Goal: Task Accomplishment & Management: Use online tool/utility

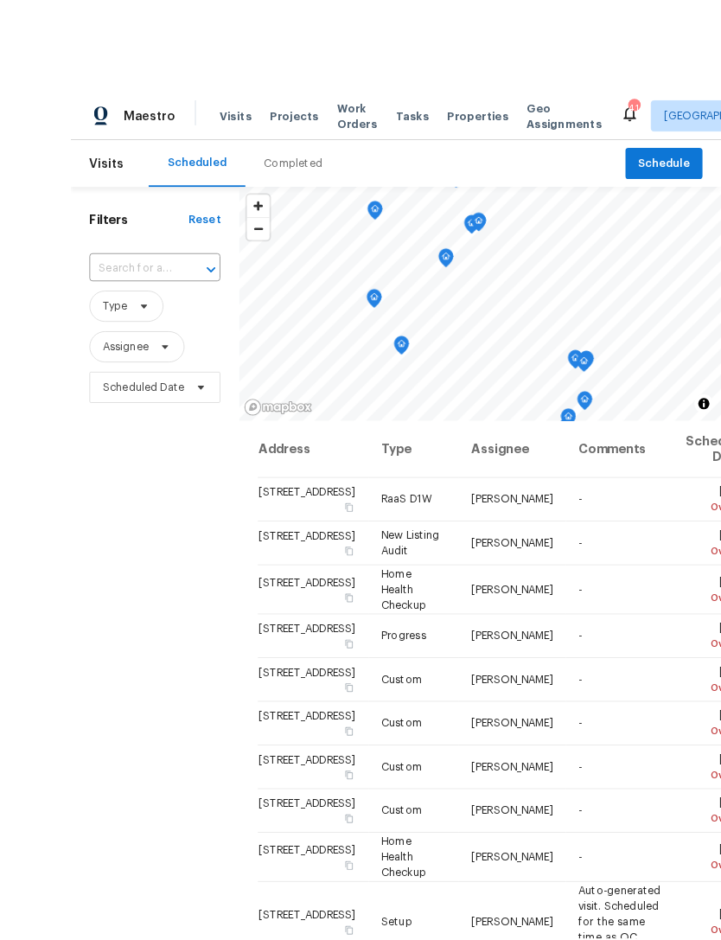
scroll to position [336, -1]
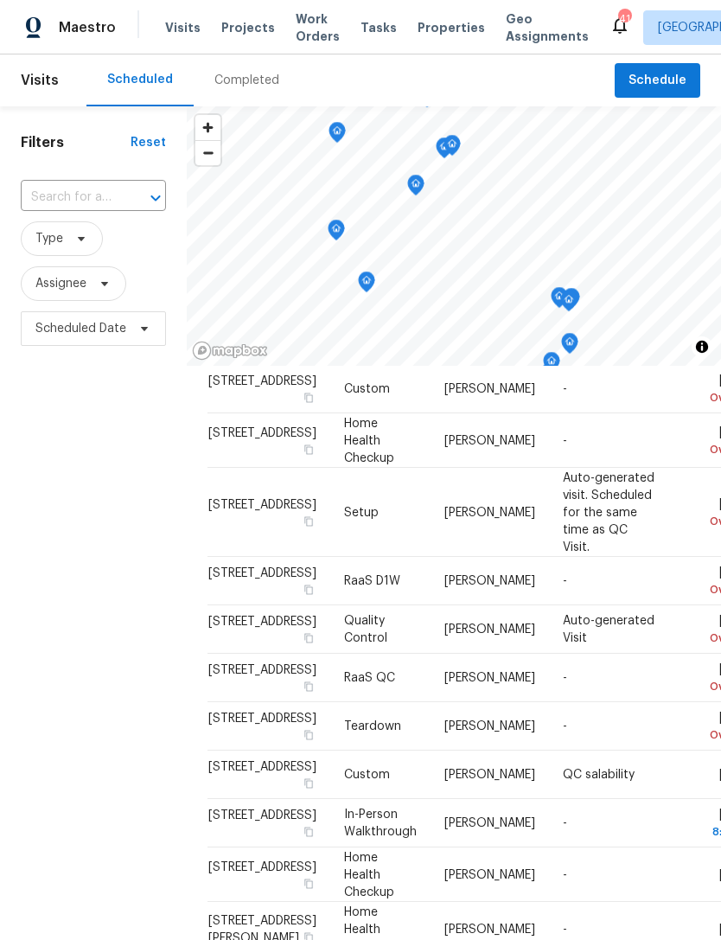
click at [655, 84] on span "Schedule" at bounding box center [657, 81] width 58 height 22
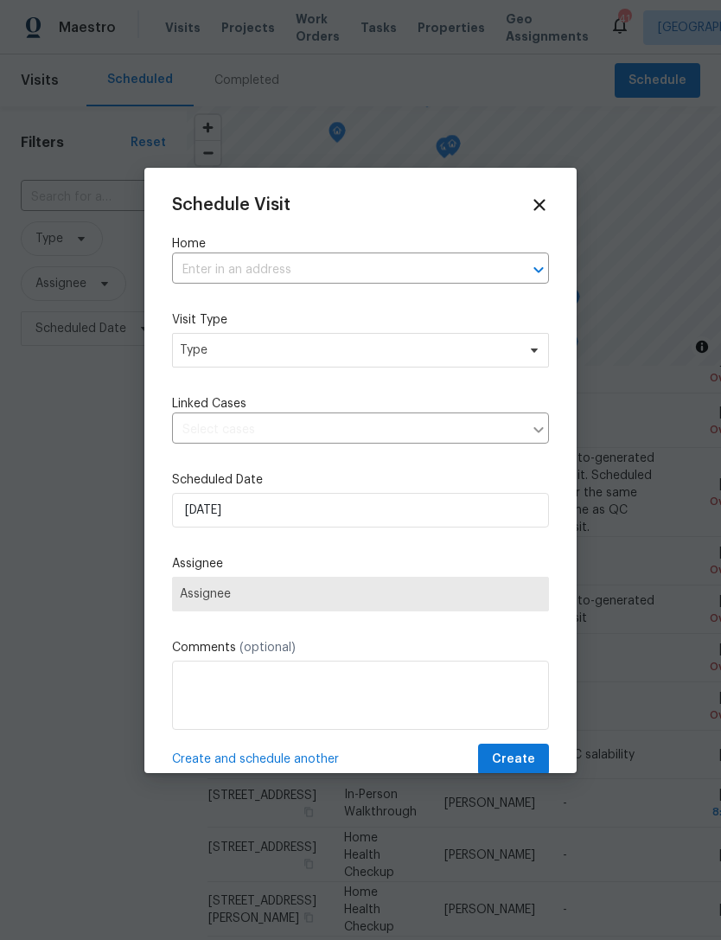
scroll to position [432, 0]
click at [541, 75] on div at bounding box center [360, 470] width 721 height 940
click at [644, 622] on div at bounding box center [360, 470] width 721 height 940
click at [542, 204] on icon at bounding box center [539, 204] width 19 height 19
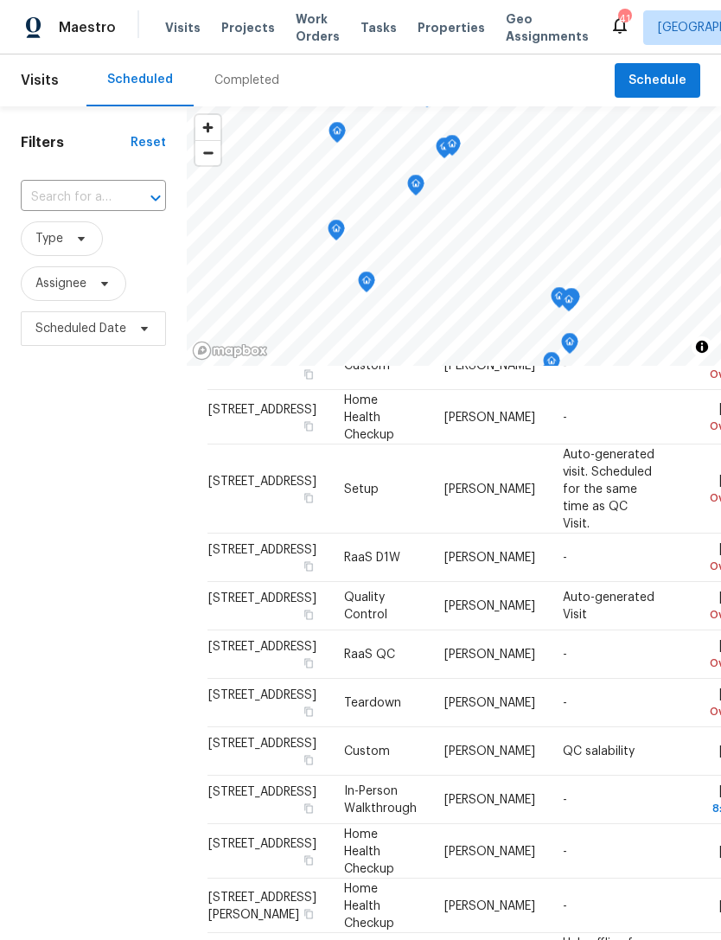
click at [242, 32] on span "Projects" at bounding box center [248, 27] width 54 height 17
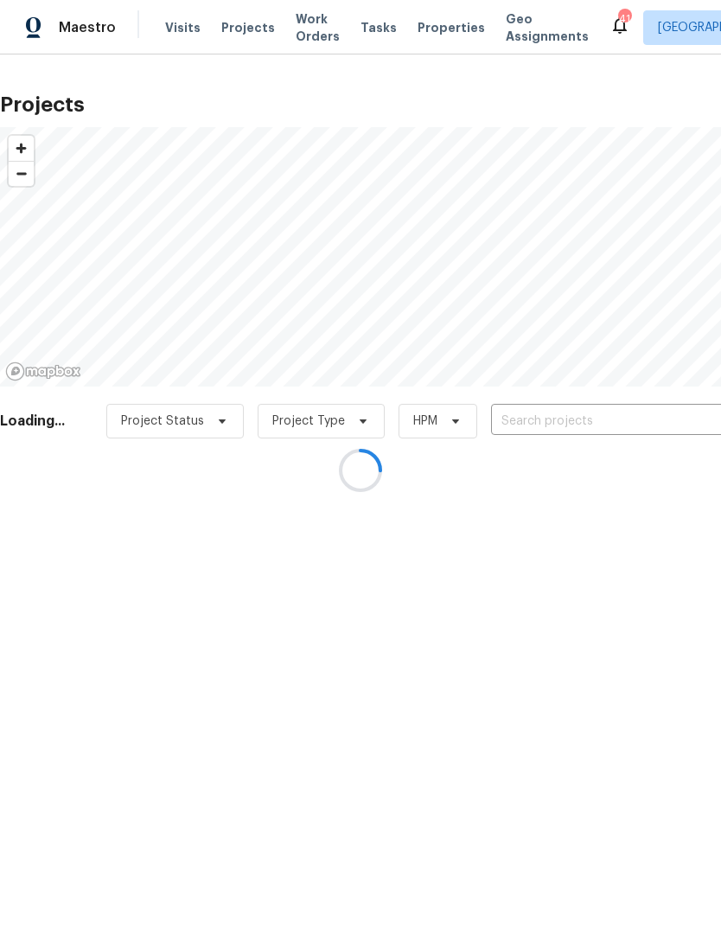
click at [617, 419] on div at bounding box center [360, 470] width 721 height 940
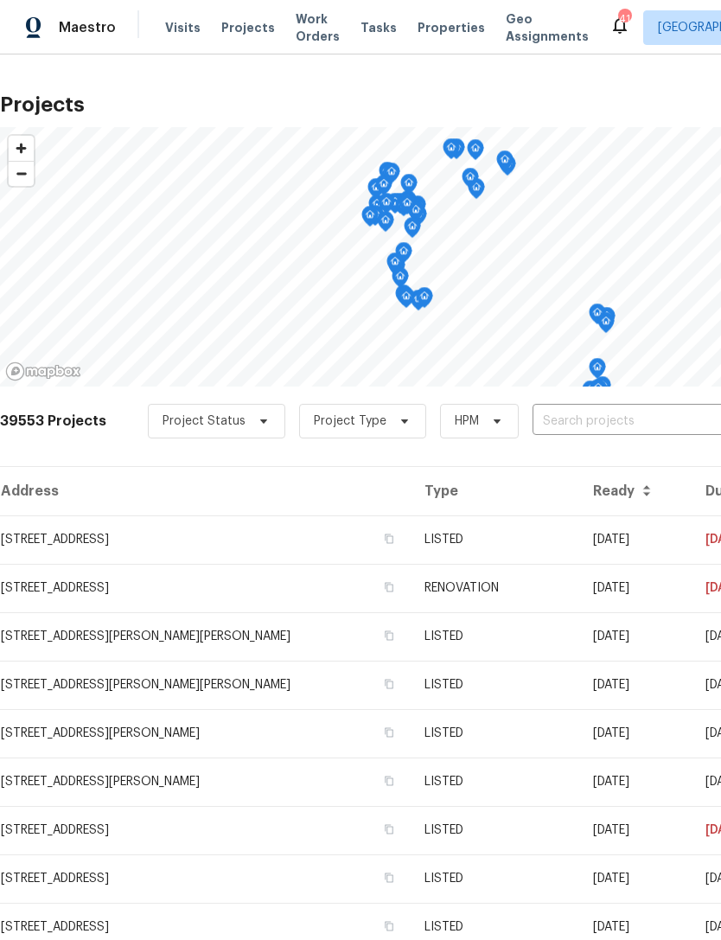
click at [609, 424] on input "text" at bounding box center [631, 421] width 198 height 27
type input "5908"
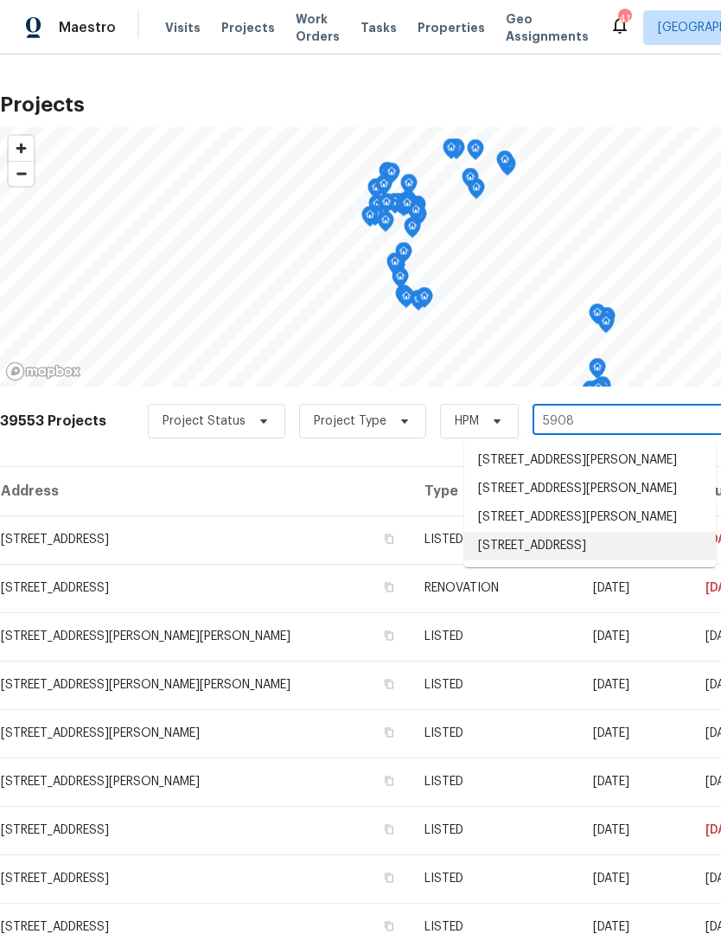
click at [590, 560] on li "[STREET_ADDRESS]" at bounding box center [590, 546] width 252 height 29
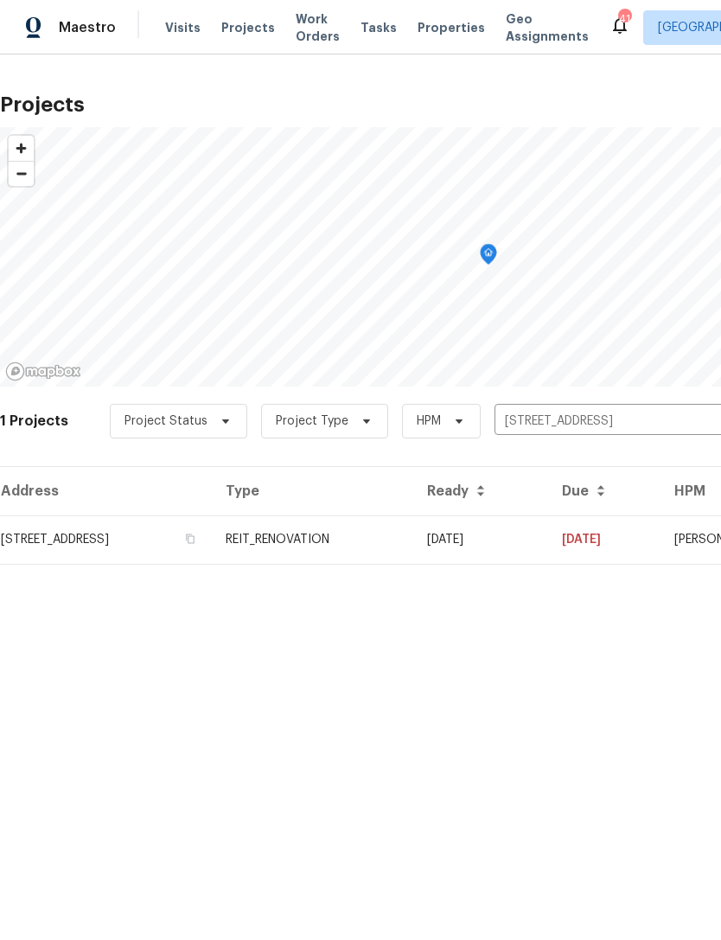
click at [413, 539] on td "REIT_RENOVATION" at bounding box center [312, 539] width 201 height 48
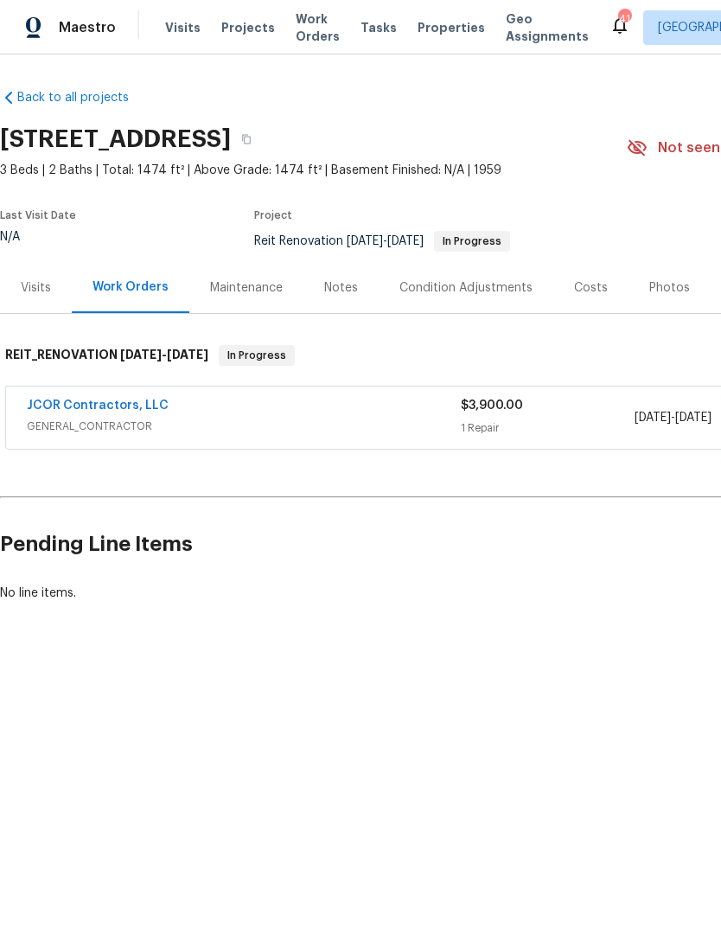
click at [395, 402] on div "JCOR Contractors, LLC" at bounding box center [244, 407] width 434 height 21
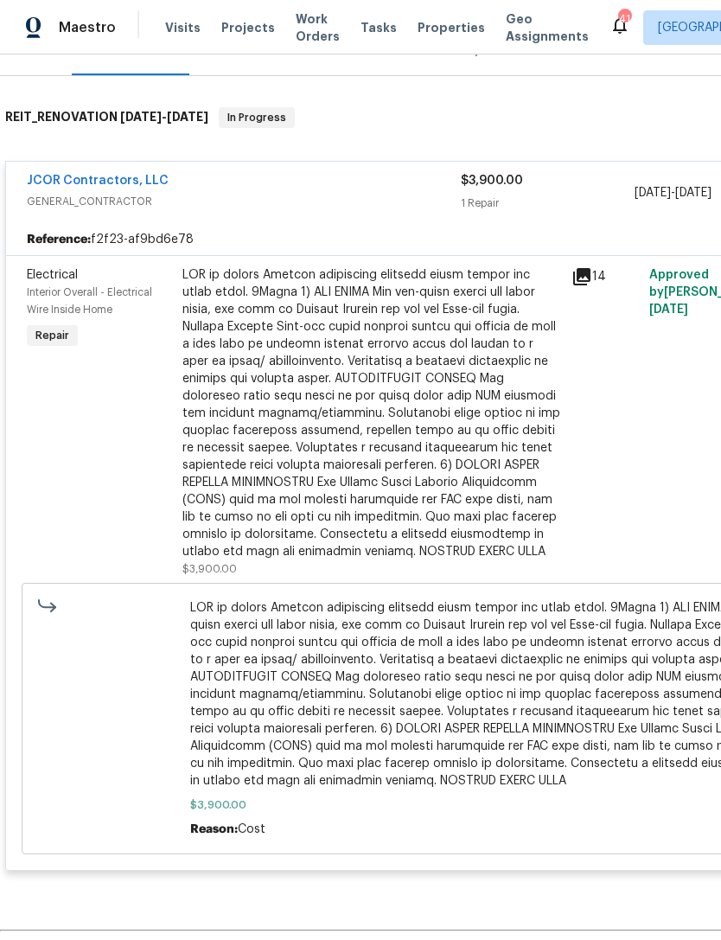
scroll to position [243, 0]
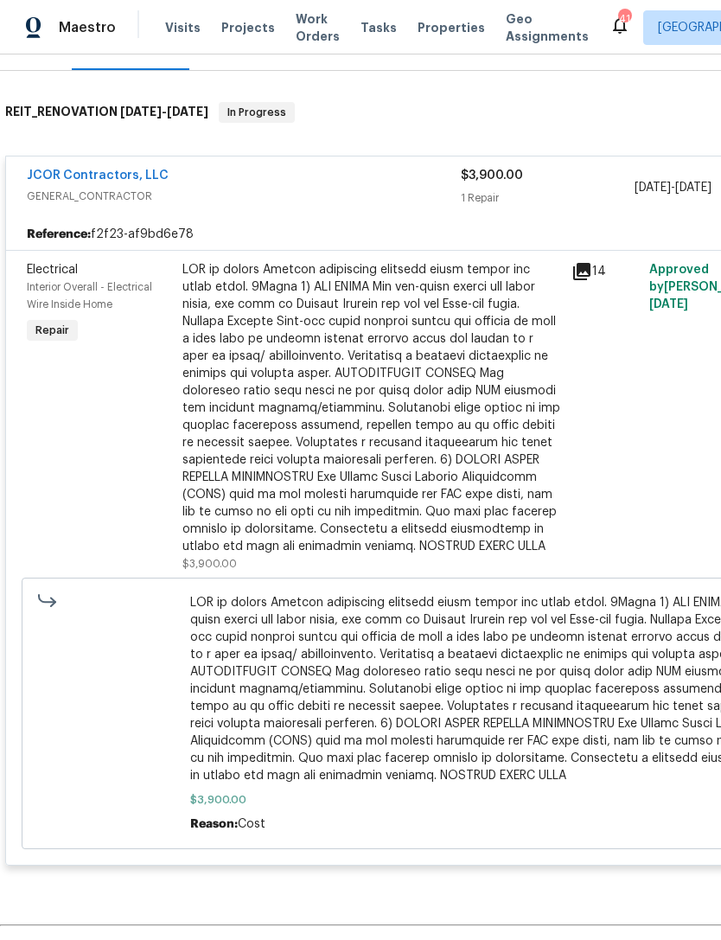
click at [413, 494] on div at bounding box center [371, 408] width 379 height 294
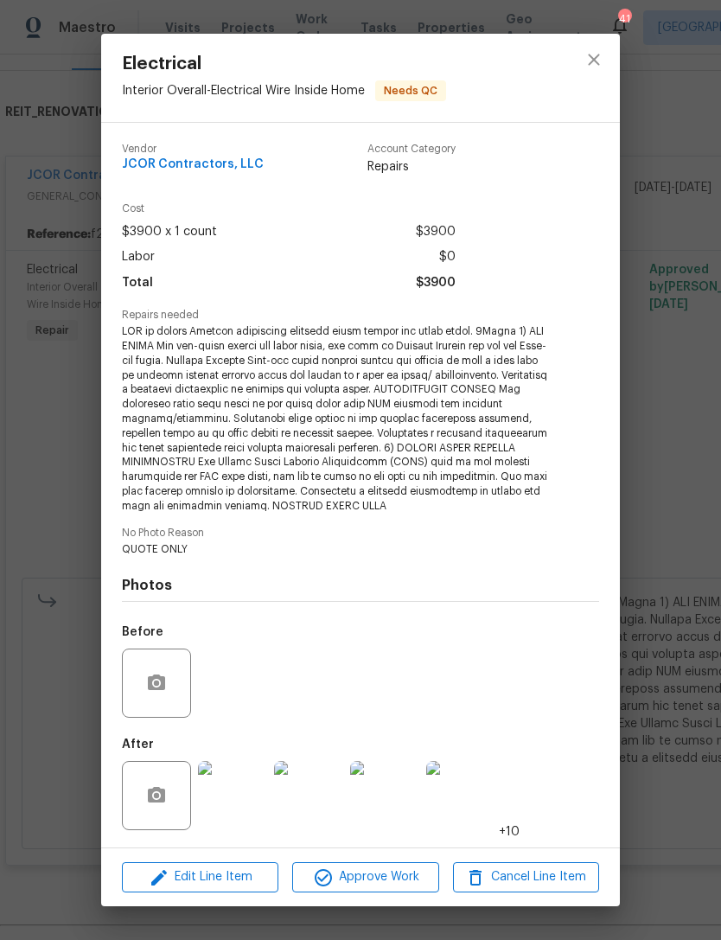
click at [236, 784] on img at bounding box center [232, 795] width 69 height 69
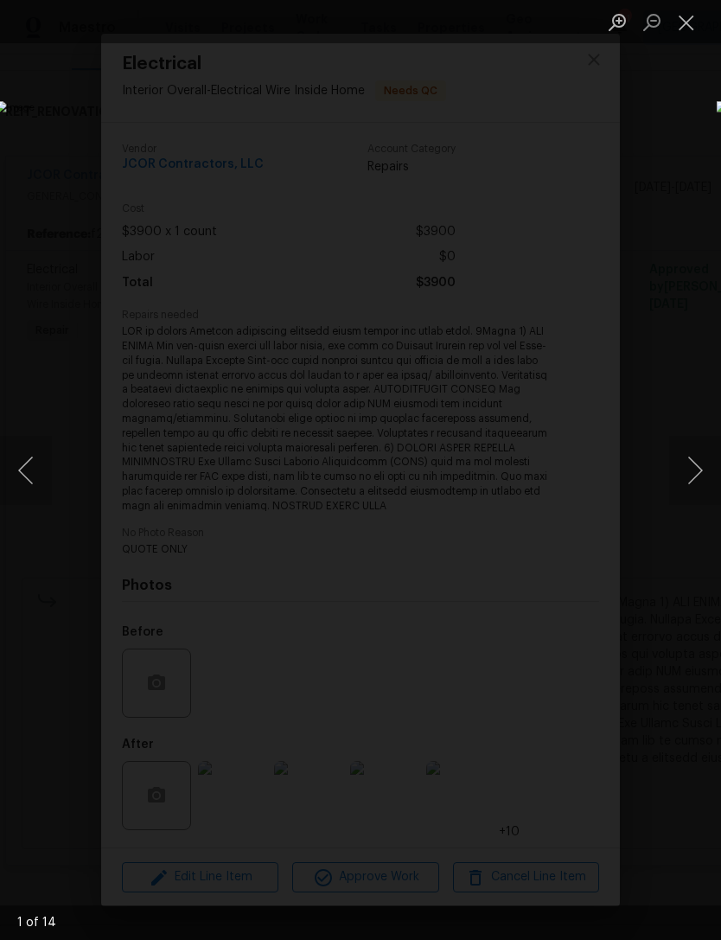
click at [686, 468] on button "Next image" at bounding box center [695, 470] width 52 height 69
click at [684, 466] on button "Next image" at bounding box center [695, 470] width 52 height 69
click at [691, 462] on button "Next image" at bounding box center [695, 470] width 52 height 69
click at [689, 464] on button "Next image" at bounding box center [695, 470] width 52 height 69
click at [679, 462] on button "Next image" at bounding box center [695, 470] width 52 height 69
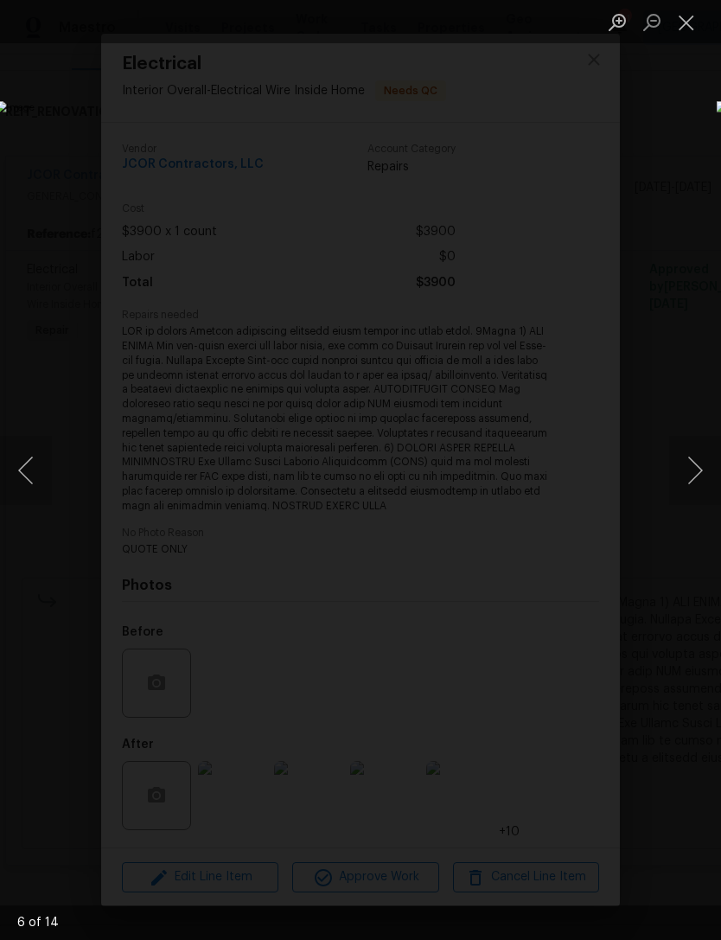
click at [689, 463] on button "Next image" at bounding box center [695, 470] width 52 height 69
click at [692, 464] on button "Next image" at bounding box center [695, 470] width 52 height 69
click at [689, 462] on button "Next image" at bounding box center [695, 470] width 52 height 69
click at [686, 19] on button "Close lightbox" at bounding box center [686, 22] width 35 height 30
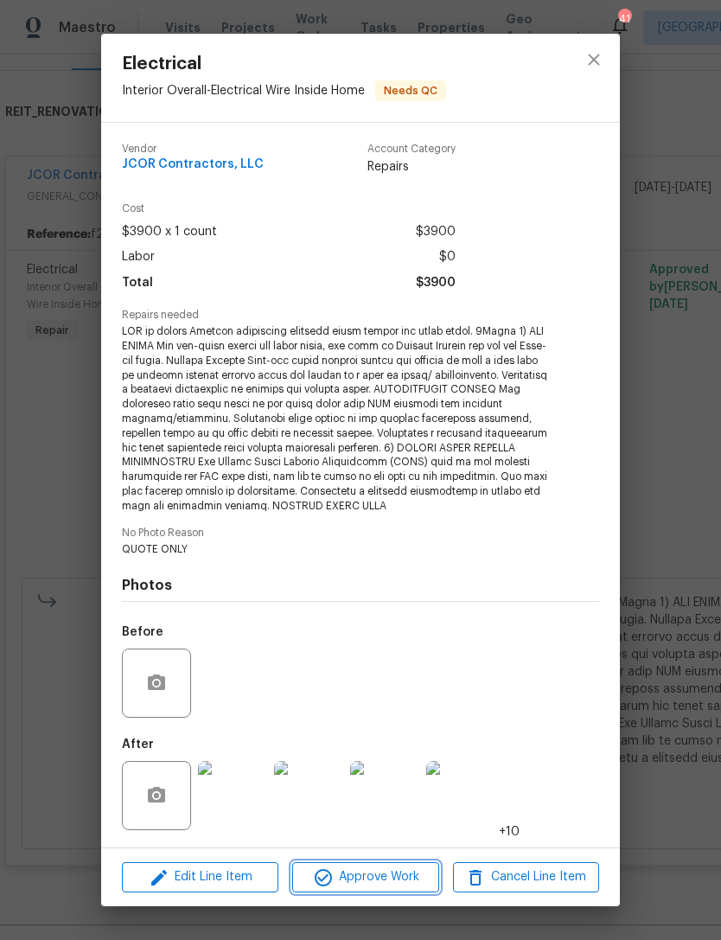
click at [401, 877] on span "Approve Work" at bounding box center [365, 877] width 136 height 22
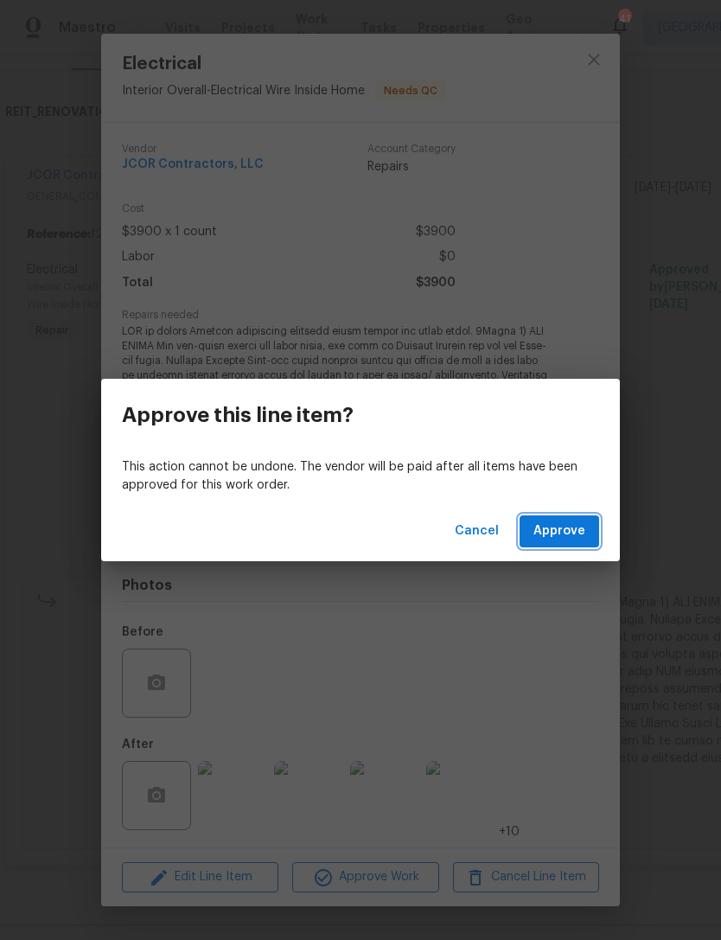
click at [577, 528] on span "Approve" at bounding box center [559, 531] width 52 height 22
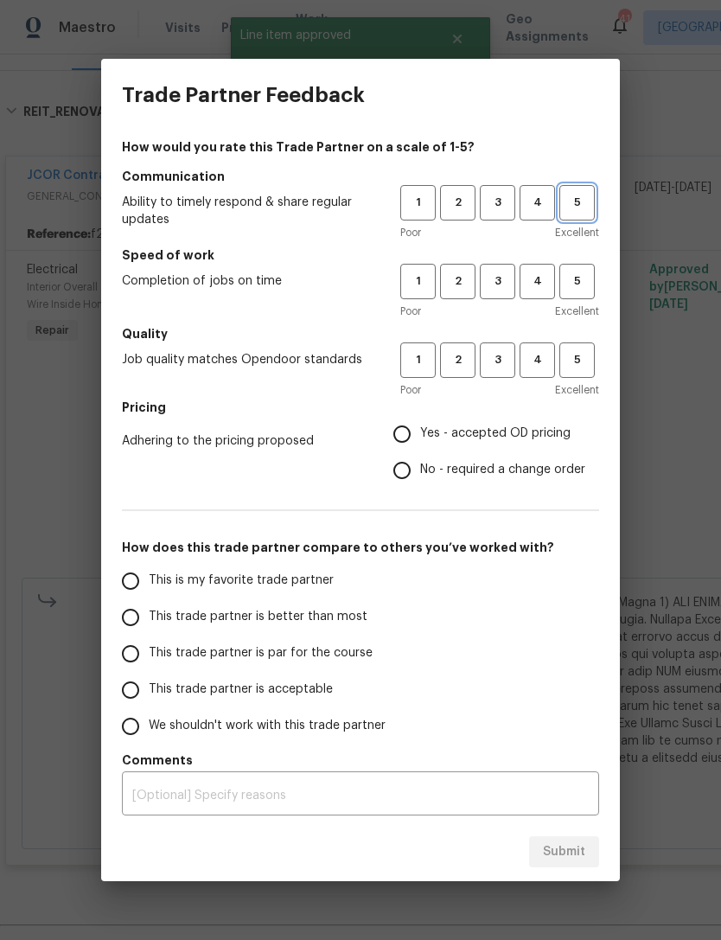
click at [586, 208] on span "5" at bounding box center [577, 203] width 32 height 20
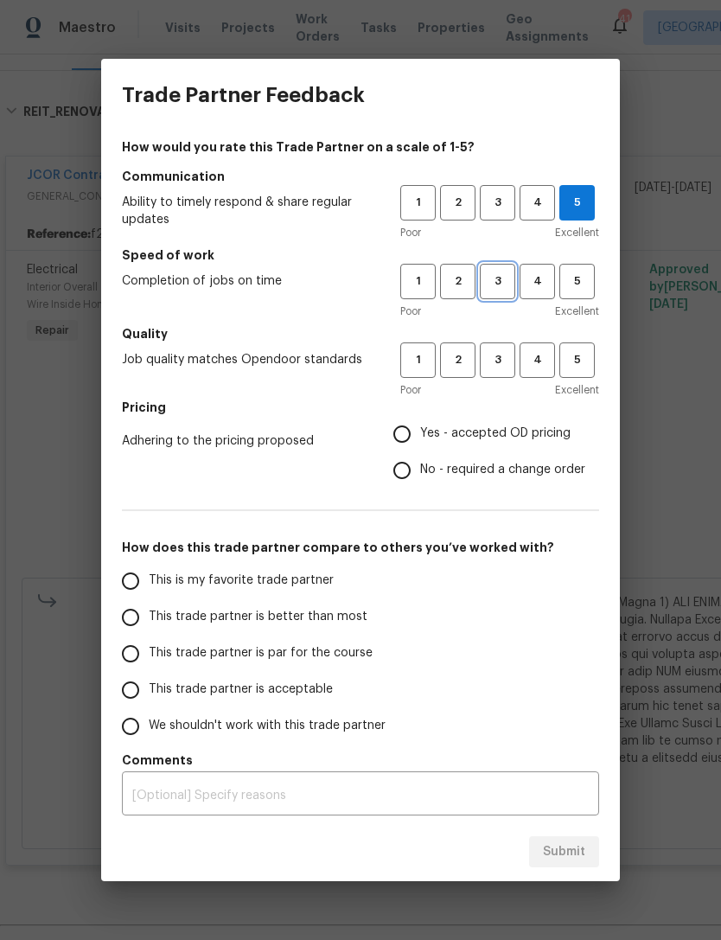
click at [507, 284] on span "3" at bounding box center [497, 281] width 32 height 20
click at [507, 359] on span "3" at bounding box center [497, 360] width 32 height 20
click at [416, 469] on input "No - required a change order" at bounding box center [402, 470] width 36 height 36
radio input "true"
click at [136, 652] on input "This trade partner is par for the course" at bounding box center [130, 653] width 36 height 36
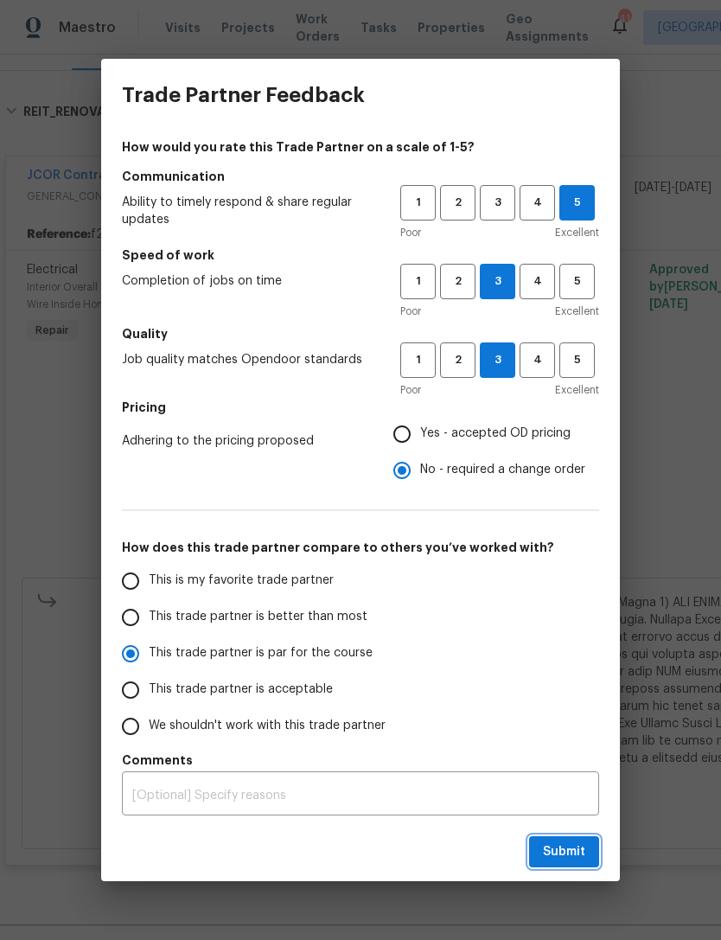
click at [577, 849] on span "Submit" at bounding box center [564, 852] width 42 height 22
radio input "true"
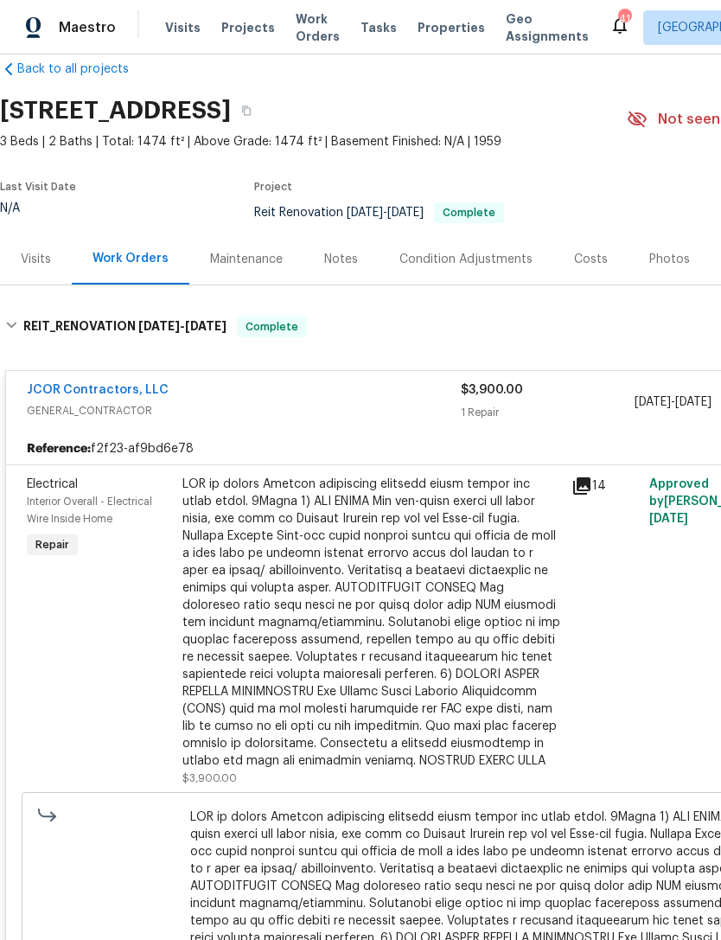
scroll to position [29, 0]
click at [239, 30] on span "Projects" at bounding box center [248, 27] width 54 height 17
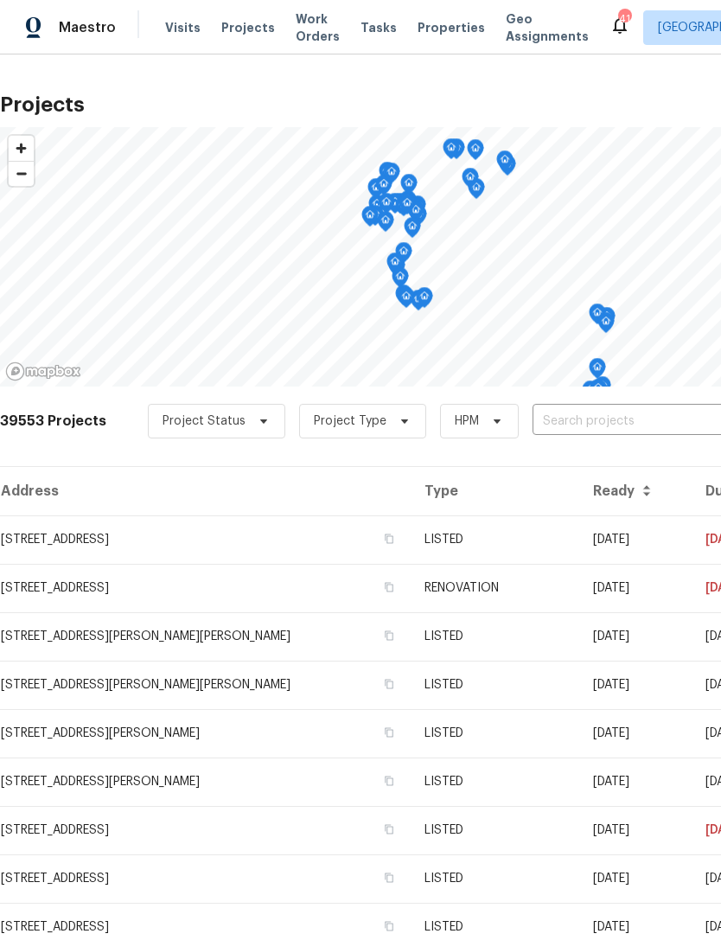
click at [629, 419] on input "text" at bounding box center [631, 421] width 198 height 27
type input "6154"
click at [578, 459] on li "[STREET_ADDRESS][PERSON_NAME]" at bounding box center [590, 460] width 252 height 29
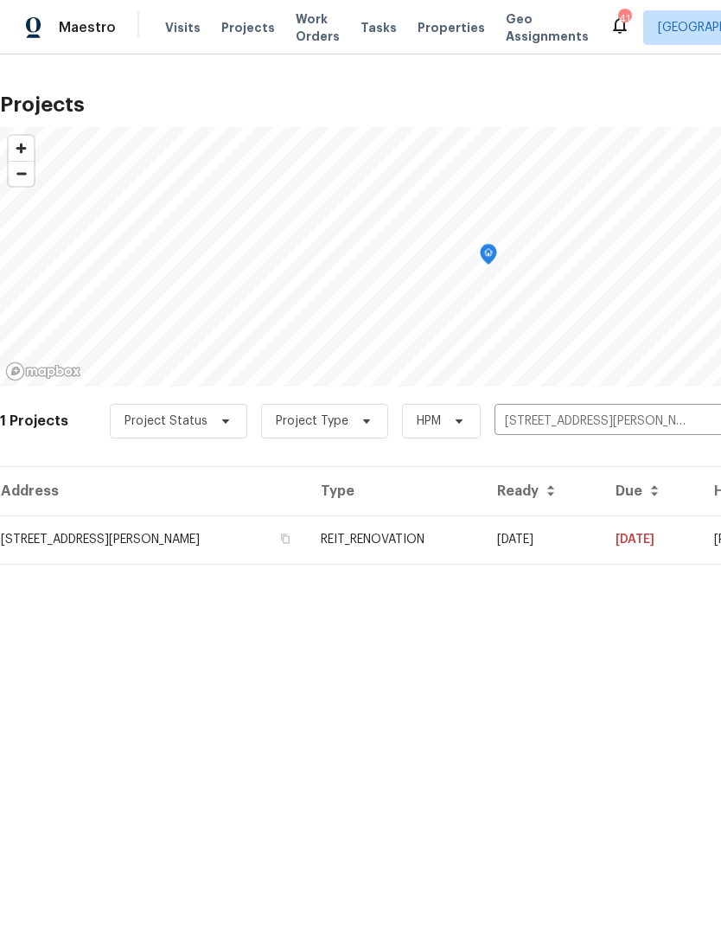
click at [473, 537] on td "REIT_RENOVATION" at bounding box center [395, 539] width 176 height 48
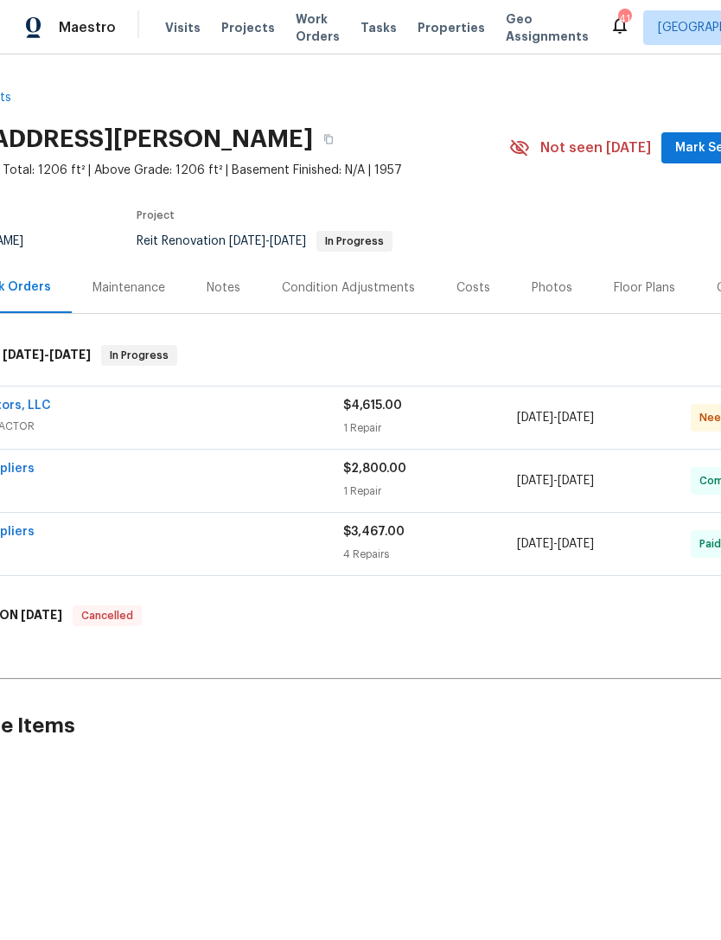
scroll to position [0, 99]
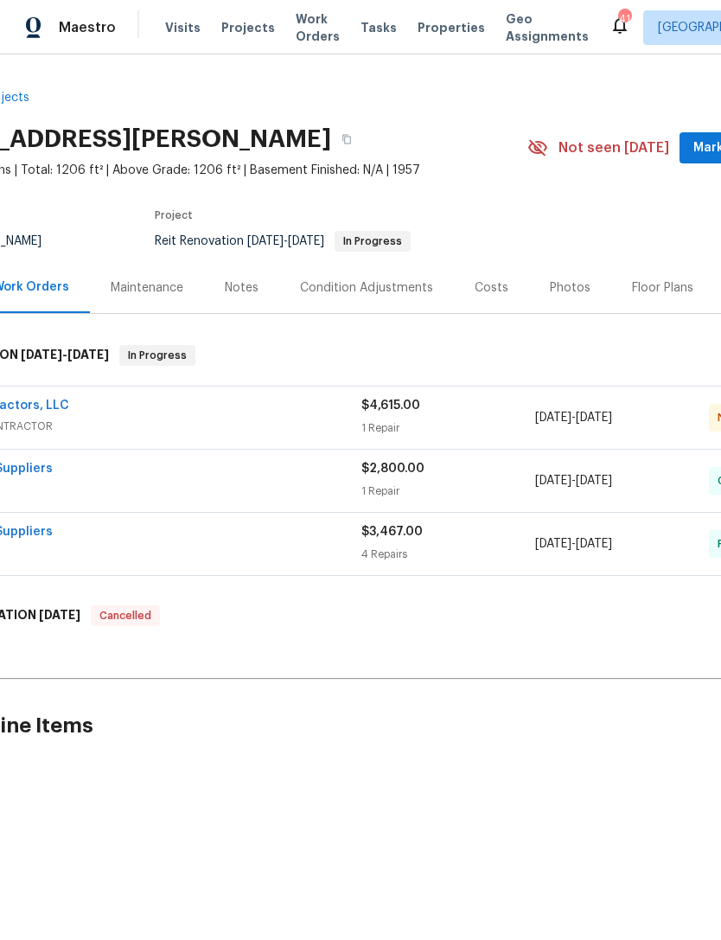
click at [304, 411] on div "JCOR Contractors, LLC" at bounding box center [144, 407] width 434 height 21
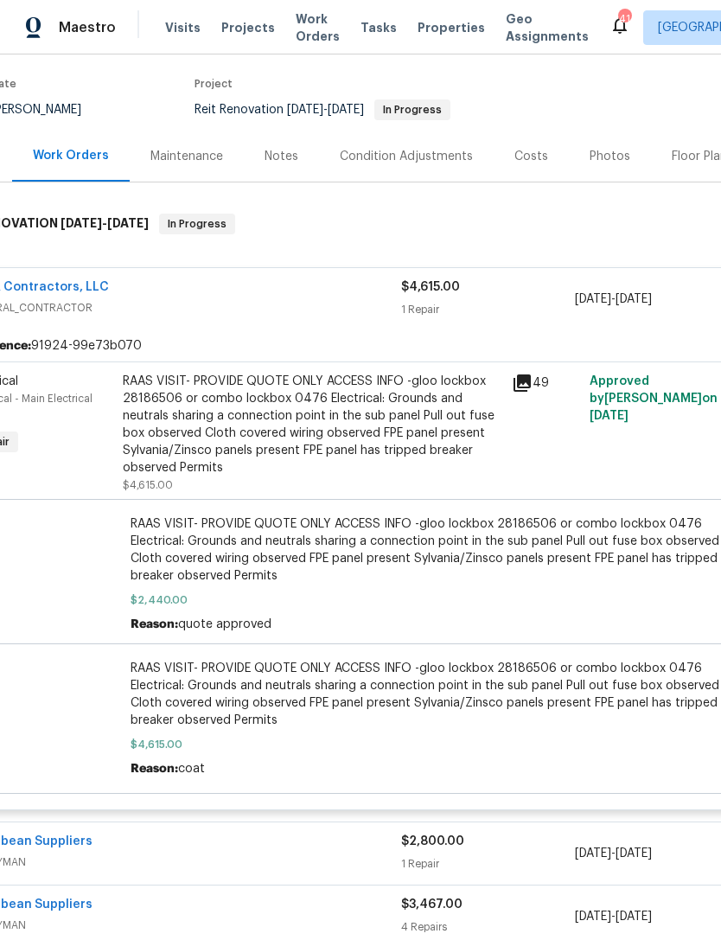
scroll to position [157, 50]
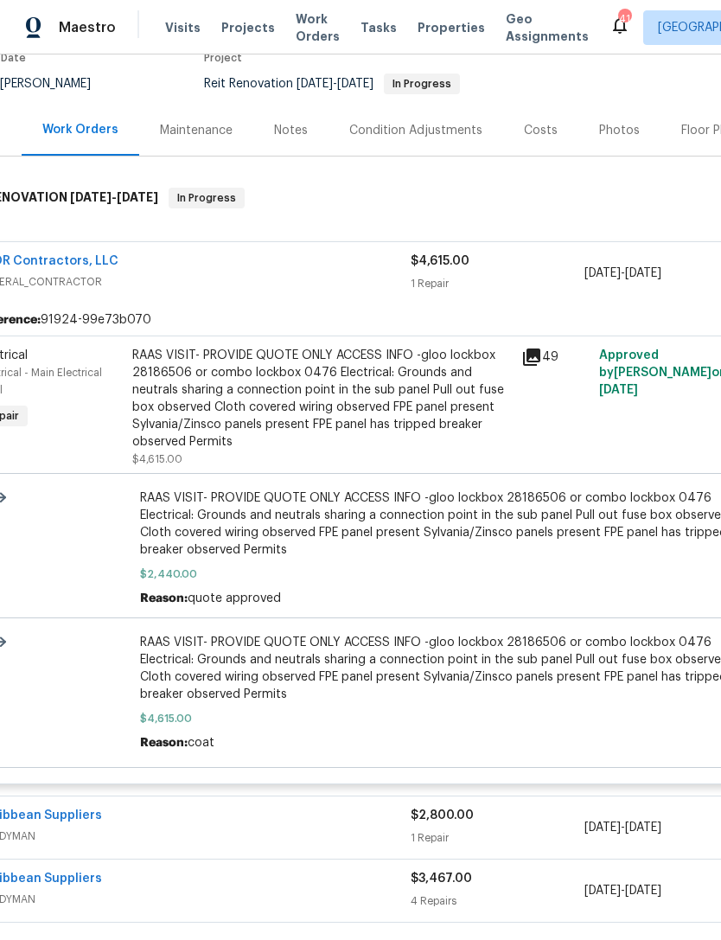
click at [352, 425] on div "RAAS VISIT- PROVIDE QUOTE ONLY ACCESS INFO -gloo lockbox 28186506 or combo lock…" at bounding box center [321, 399] width 379 height 104
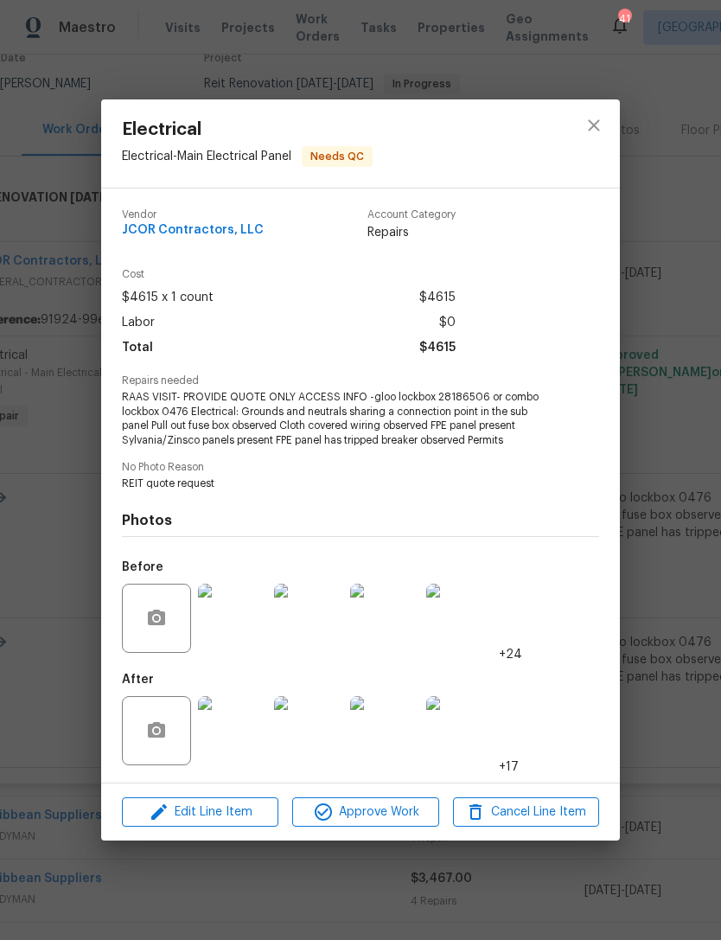
click at [245, 728] on img at bounding box center [232, 730] width 69 height 69
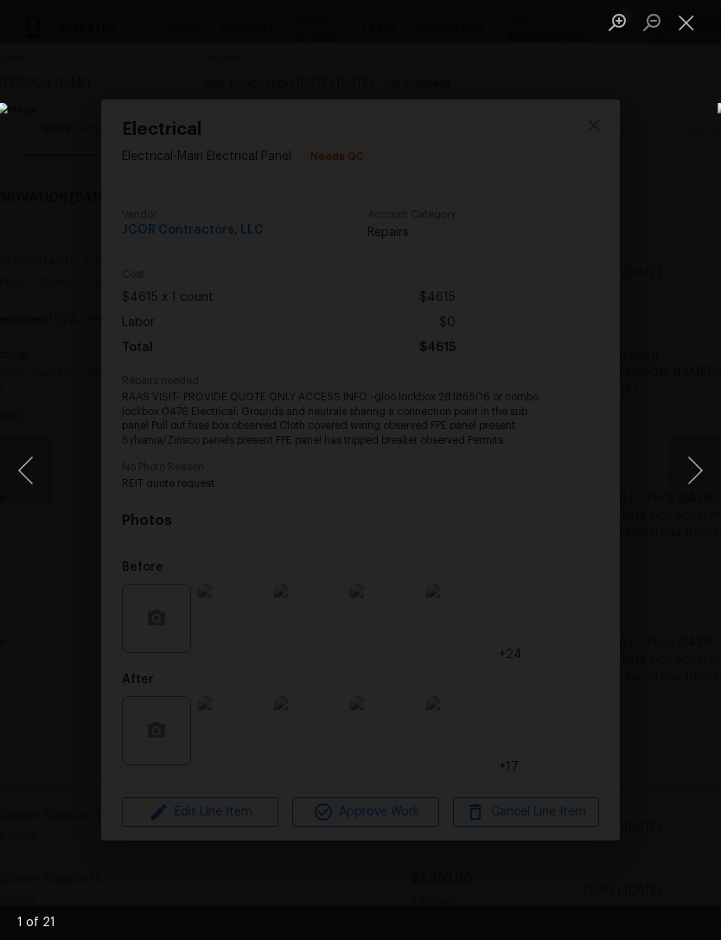
click at [689, 463] on button "Next image" at bounding box center [695, 470] width 52 height 69
click at [691, 467] on button "Next image" at bounding box center [695, 470] width 52 height 69
click at [691, 474] on button "Next image" at bounding box center [695, 470] width 52 height 69
click at [686, 463] on button "Next image" at bounding box center [695, 470] width 52 height 69
click at [690, 464] on button "Next image" at bounding box center [695, 470] width 52 height 69
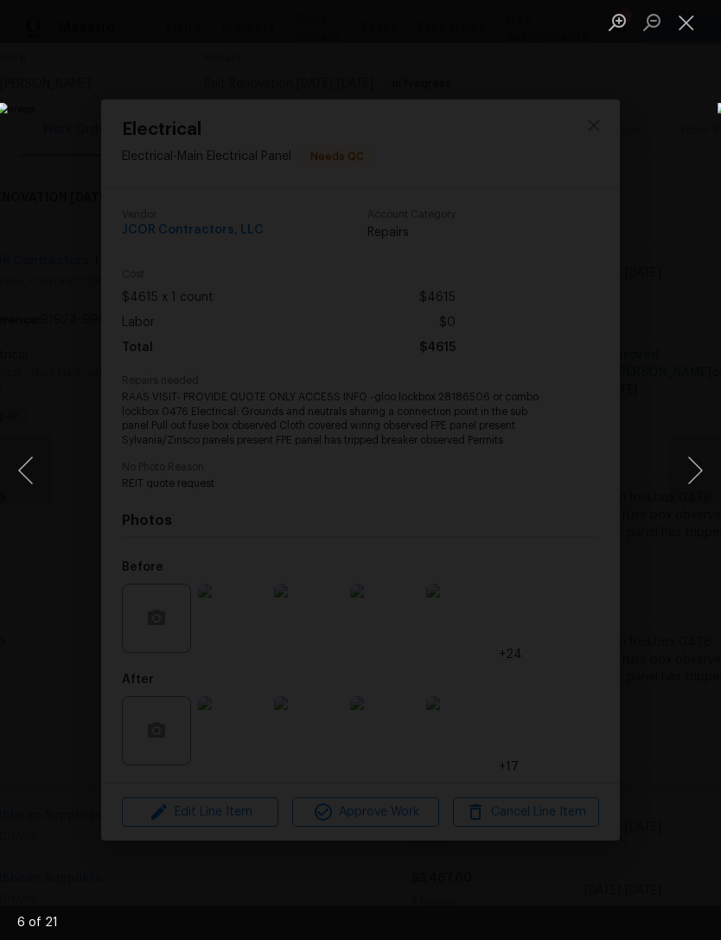
click at [688, 462] on button "Next image" at bounding box center [695, 470] width 52 height 69
click at [689, 466] on button "Next image" at bounding box center [695, 470] width 52 height 69
click at [693, 452] on button "Next image" at bounding box center [695, 470] width 52 height 69
click at [692, 466] on button "Next image" at bounding box center [695, 470] width 52 height 69
click at [691, 469] on button "Next image" at bounding box center [695, 470] width 52 height 69
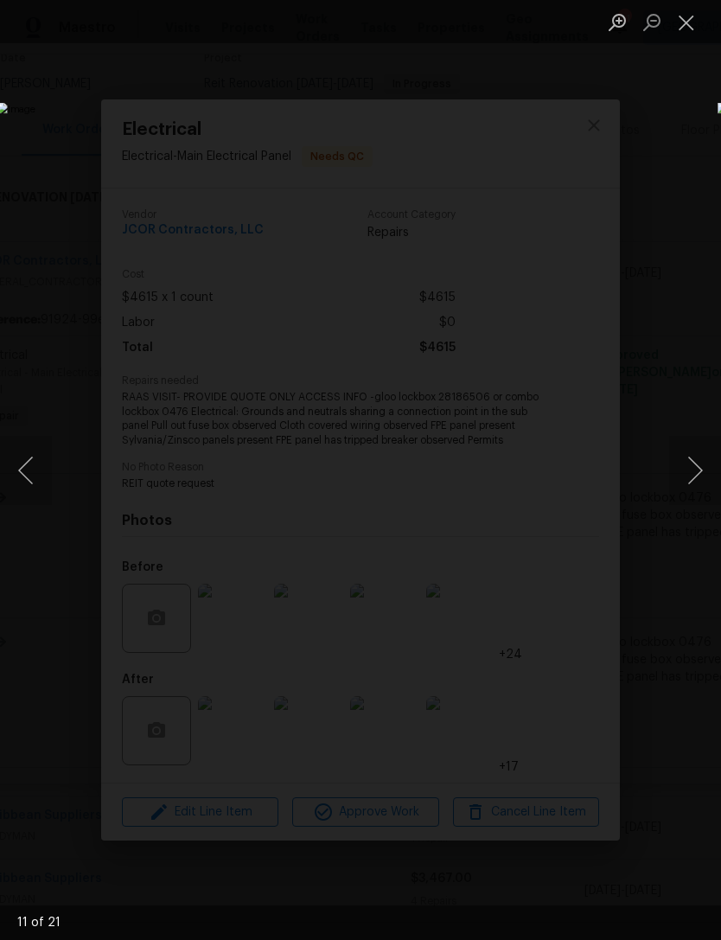
click at [691, 464] on button "Next image" at bounding box center [695, 470] width 52 height 69
click at [694, 469] on button "Next image" at bounding box center [695, 470] width 52 height 69
click at [699, 459] on button "Next image" at bounding box center [695, 470] width 52 height 69
click at [696, 464] on button "Next image" at bounding box center [695, 470] width 52 height 69
click at [689, 464] on button "Next image" at bounding box center [695, 470] width 52 height 69
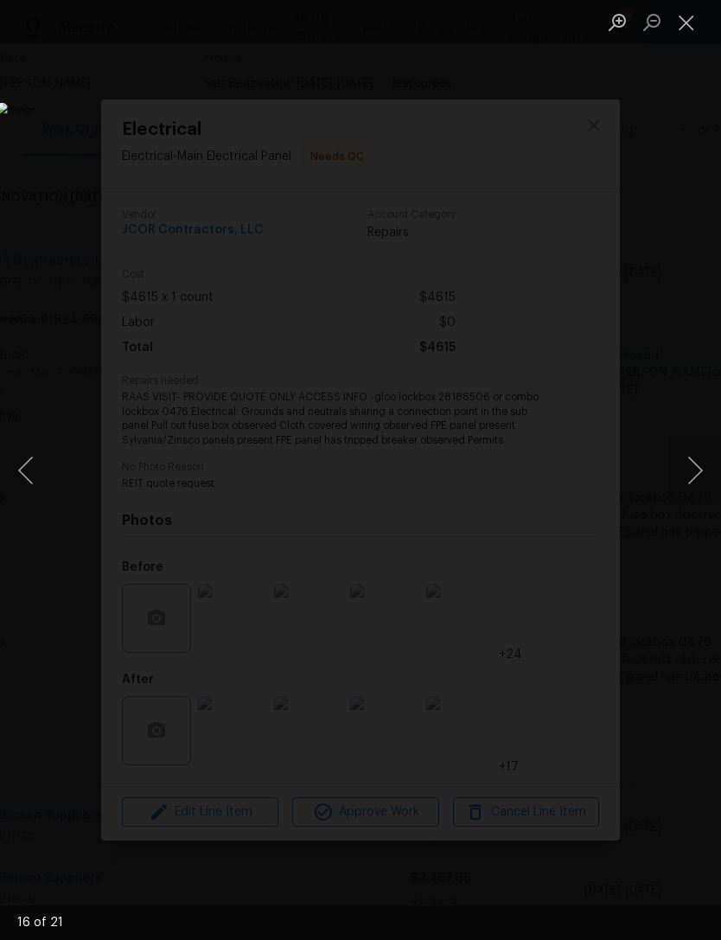
click at [698, 463] on button "Next image" at bounding box center [695, 470] width 52 height 69
click at [691, 458] on button "Next image" at bounding box center [695, 470] width 52 height 69
click at [690, 467] on button "Next image" at bounding box center [695, 470] width 52 height 69
click at [698, 22] on button "Close lightbox" at bounding box center [686, 22] width 35 height 30
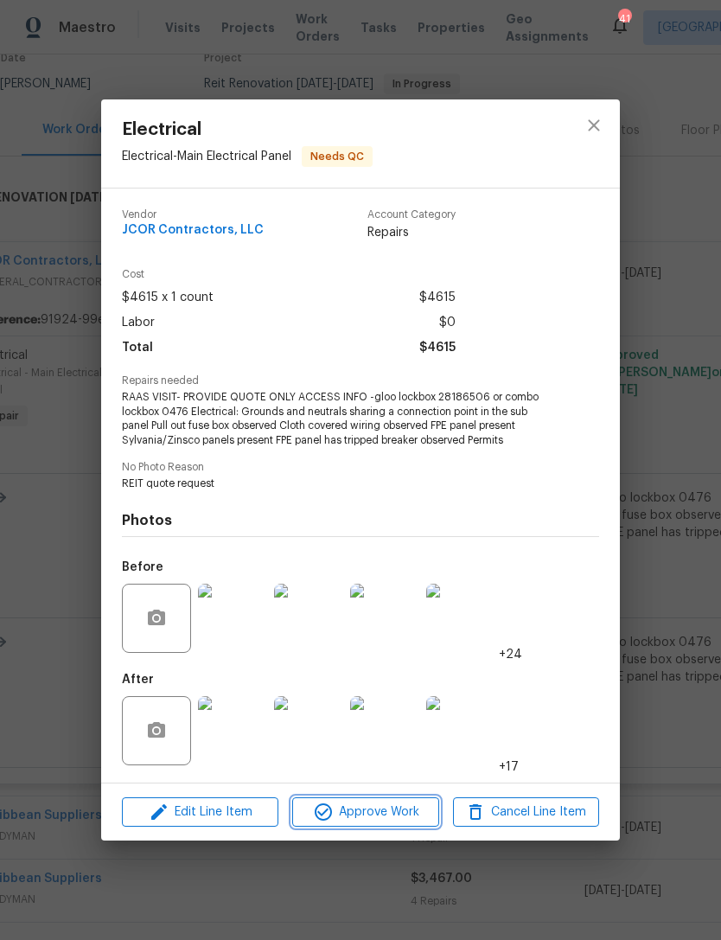
click at [405, 815] on span "Approve Work" at bounding box center [365, 812] width 136 height 22
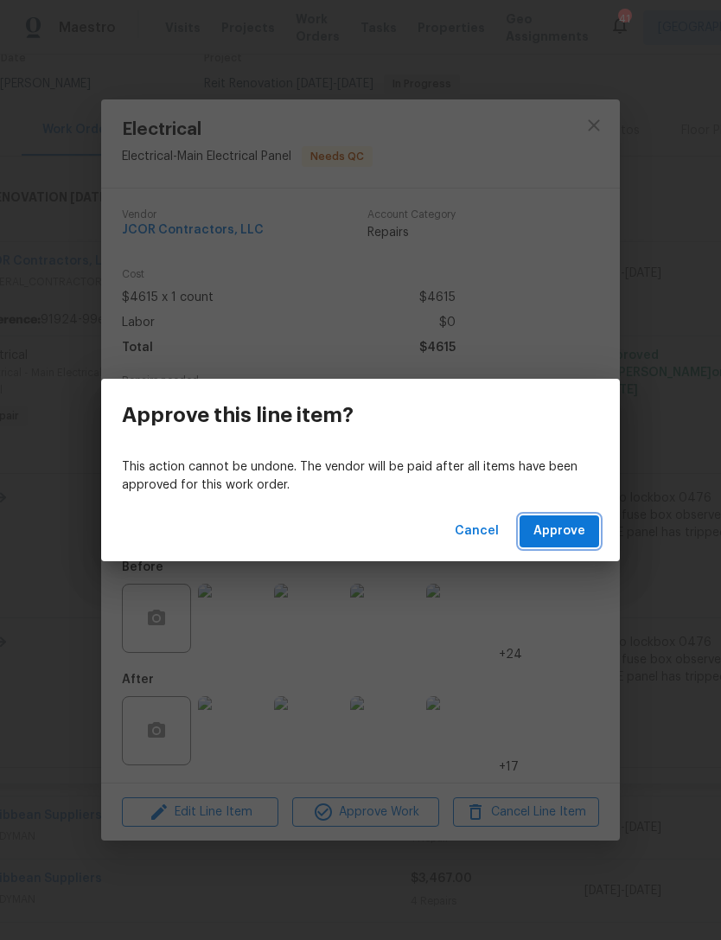
click at [558, 522] on span "Approve" at bounding box center [559, 531] width 52 height 22
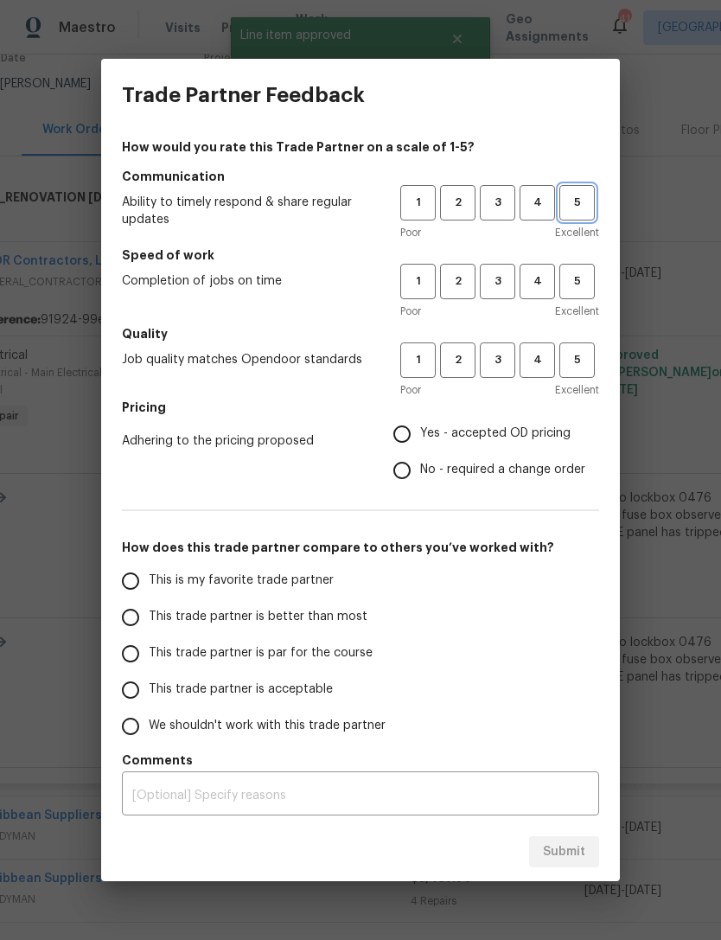
click at [577, 207] on span "5" at bounding box center [577, 203] width 32 height 20
click at [494, 289] on span "3" at bounding box center [497, 281] width 32 height 20
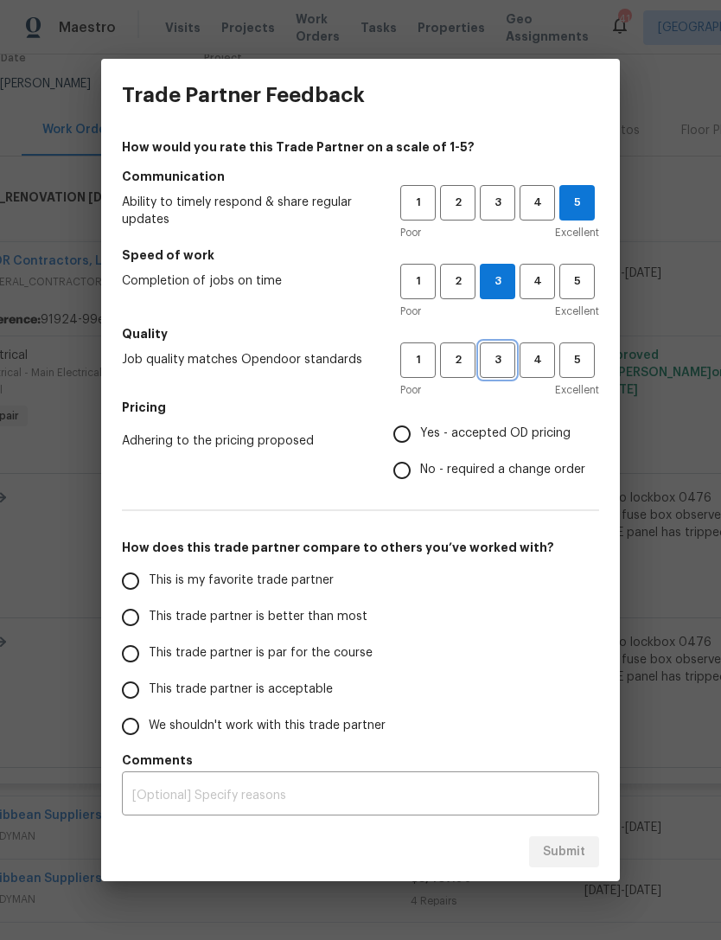
click at [503, 360] on span "3" at bounding box center [497, 360] width 32 height 20
click at [411, 470] on input "No - required a change order" at bounding box center [402, 470] width 36 height 36
radio input "true"
click at [141, 649] on input "This trade partner is par for the course" at bounding box center [130, 653] width 36 height 36
click at [610, 843] on div "Submit" at bounding box center [360, 852] width 519 height 60
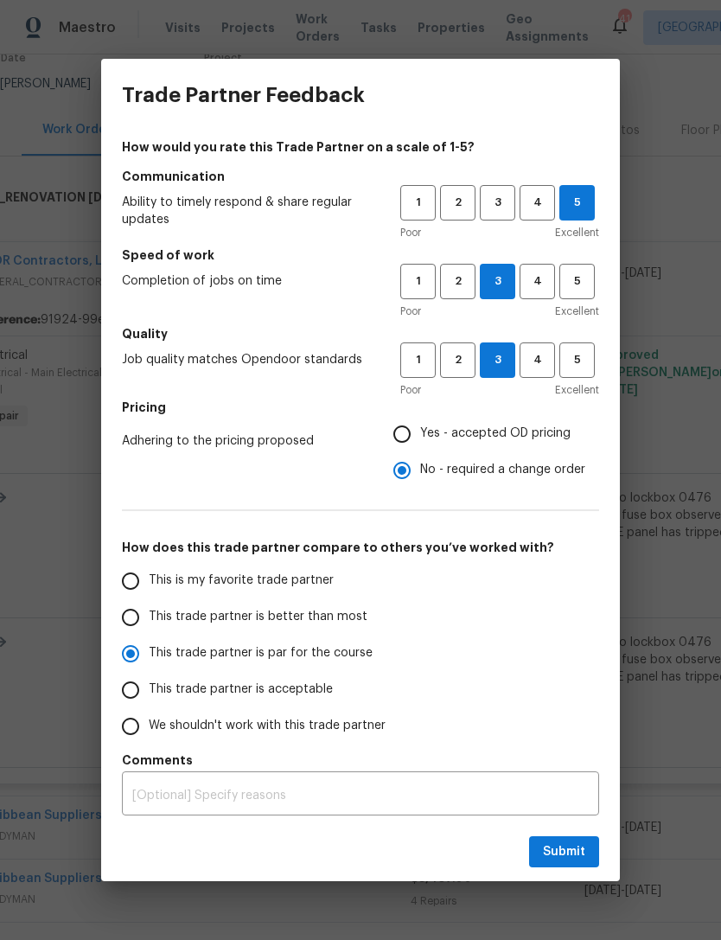
click at [609, 842] on div "Submit" at bounding box center [360, 852] width 519 height 60
click at [571, 850] on span "Submit" at bounding box center [564, 852] width 42 height 22
radio input "true"
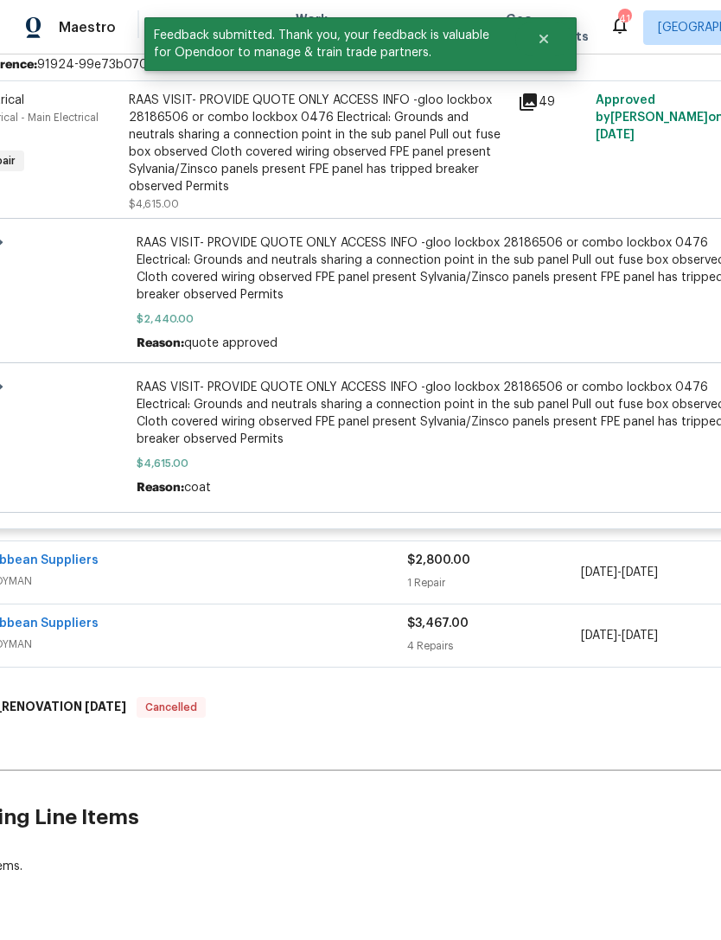
scroll to position [411, 54]
